Goal: Information Seeking & Learning: Learn about a topic

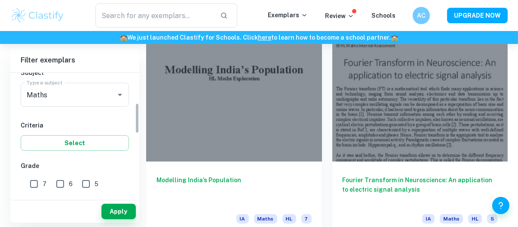
scroll to position [123, 0]
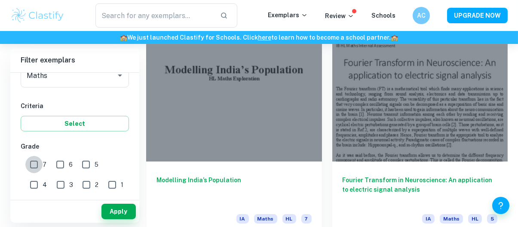
click at [36, 165] on input "7" at bounding box center [33, 164] width 17 height 17
checkbox input "true"
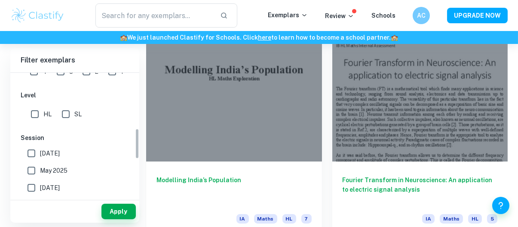
scroll to position [240, 0]
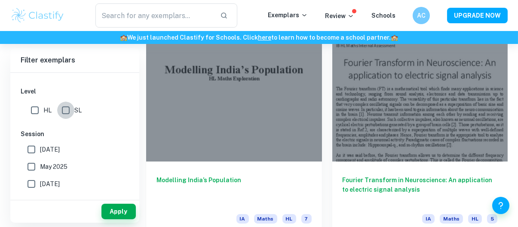
click at [70, 111] on input "SL" at bounding box center [65, 109] width 17 height 17
checkbox input "true"
click at [126, 217] on button "Apply" at bounding box center [118, 210] width 34 height 15
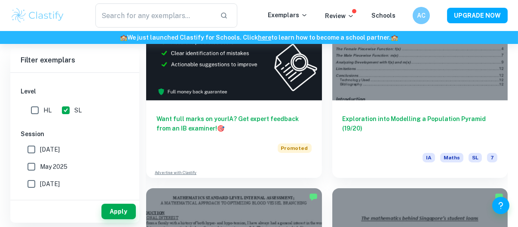
scroll to position [539, 0]
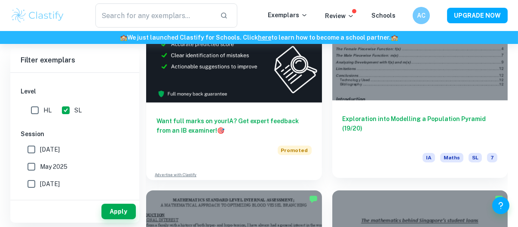
click at [401, 102] on div "Exploration into Modelling a Population Pyramid (19/20) IA Maths SL 7" at bounding box center [420, 138] width 176 height 77
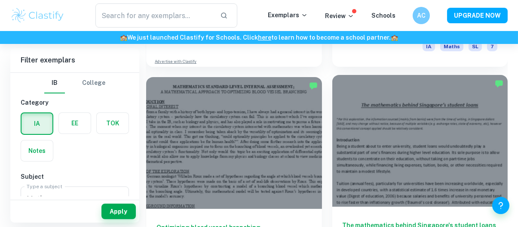
scroll to position [647, 0]
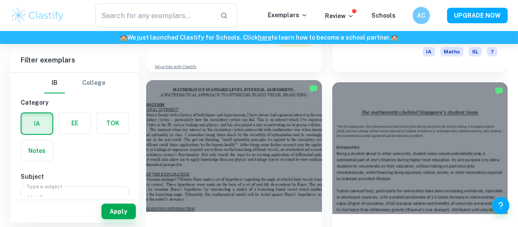
click at [231, 143] on div at bounding box center [234, 146] width 176 height 132
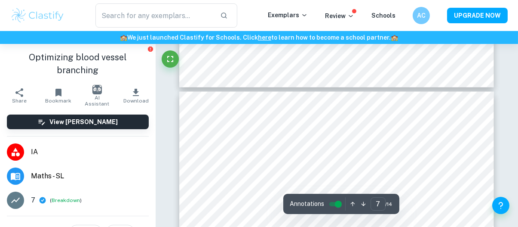
scroll to position [2760, 0]
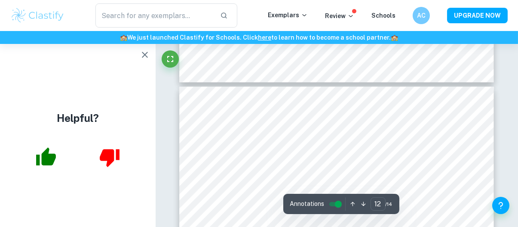
type input "13"
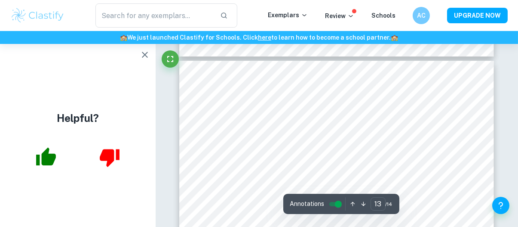
scroll to position [5666, 0]
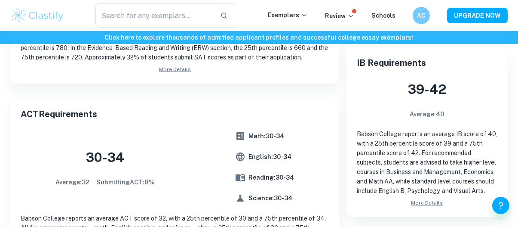
scroll to position [438, 0]
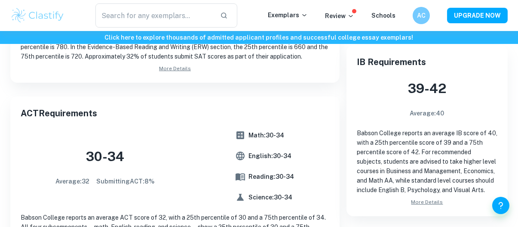
click at [383, 161] on p "Babson College reports an average IB score of 40, with a 25th percentile score …" at bounding box center [427, 161] width 141 height 66
